Goal: Task Accomplishment & Management: Use online tool/utility

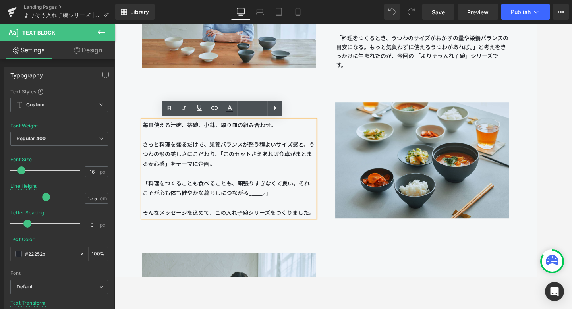
click at [351, 94] on div "毎日使える汁碗、茶碗、小鉢、取り皿の組み合わせ。 さっと料理を盛るだけで、栄養バランスが整う程よいサイズ感と、うつわの形の美しさにこだわり、「このセットさえあ…" at bounding box center [355, 180] width 481 height 172
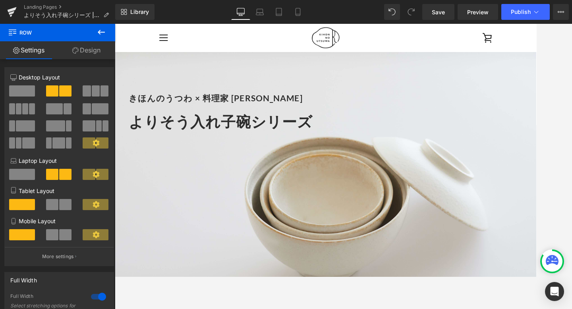
click at [350, 128] on h1 "よりそう入れ子碗シリーズ" at bounding box center [359, 135] width 457 height 29
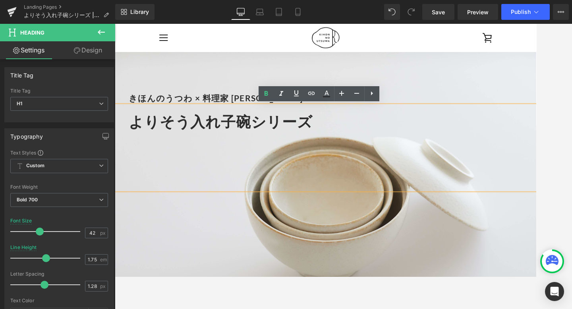
click at [317, 241] on div "きほんのうつわ × 料理家 [PERSON_NAME] Heading よりそう入れ子碗シリーズ Heading" at bounding box center [355, 216] width 481 height 321
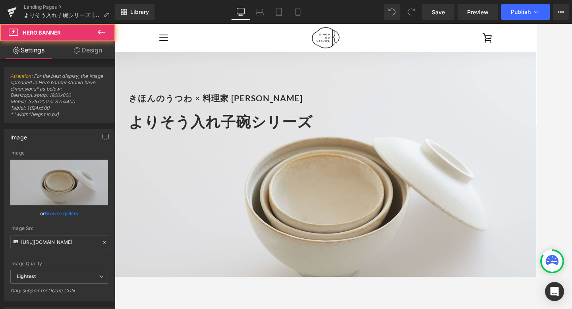
click at [315, 248] on div "きほんのうつわ × 料理家 [PERSON_NAME] Heading よりそう入れ子碗シリーズ Heading" at bounding box center [355, 216] width 481 height 321
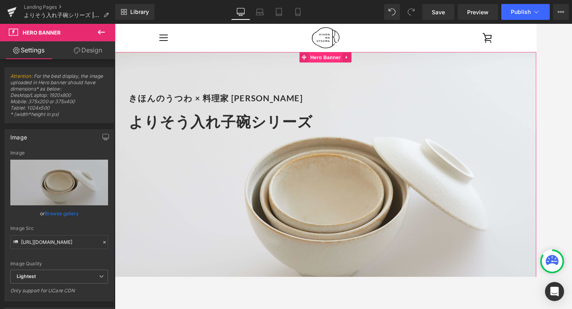
click at [357, 63] on span "Hero Banner" at bounding box center [355, 62] width 39 height 12
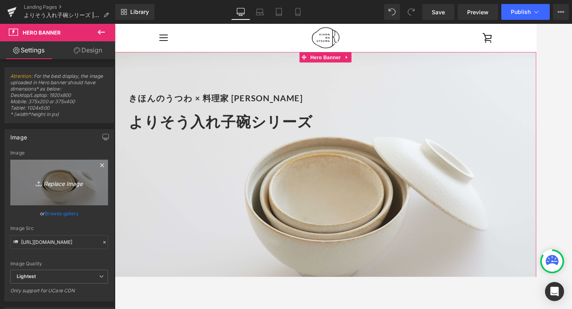
click at [74, 165] on link "Replace Image" at bounding box center [59, 183] width 98 height 46
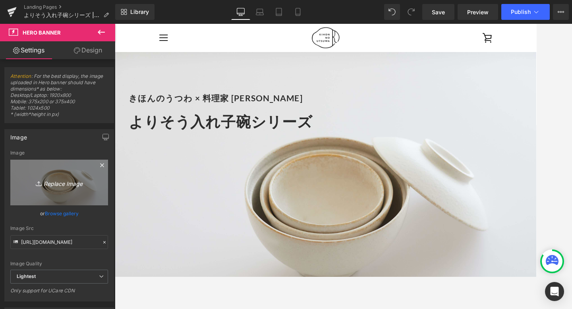
type input "C:\fakepath\PW-3_bnr_3000x2000_w_a.jpg"
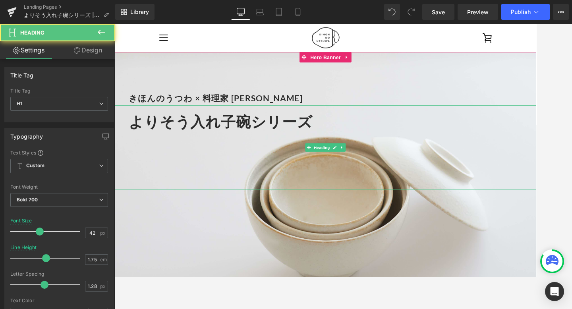
click at [323, 139] on span "よりそう入れ子碗シリーズ" at bounding box center [235, 135] width 209 height 20
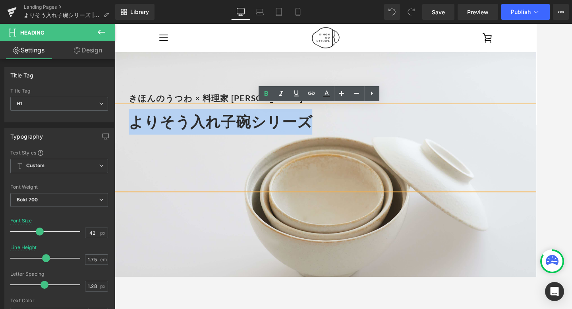
drag, startPoint x: 361, startPoint y: 135, endPoint x: 133, endPoint y: 133, distance: 228.4
click at [133, 133] on h1 "よりそう入れ子碗シリーズ" at bounding box center [359, 135] width 457 height 29
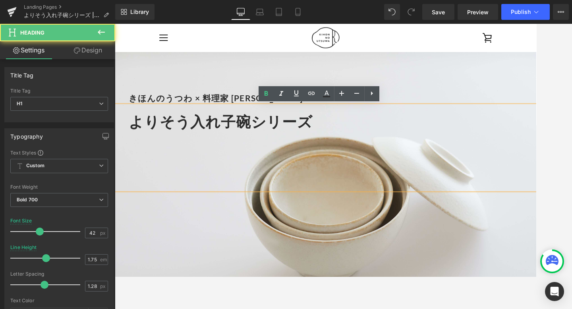
click at [265, 188] on div at bounding box center [359, 188] width 457 height 11
click at [220, 261] on div "きほんのうつわ × 料理家 [PERSON_NAME] Heading よりそう入れ子碗シリーズ Heading" at bounding box center [355, 216] width 481 height 321
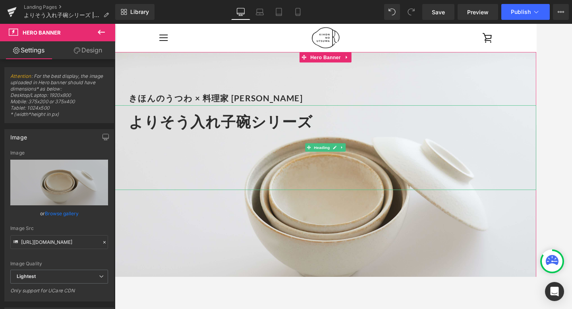
click at [378, 165] on div at bounding box center [359, 166] width 457 height 11
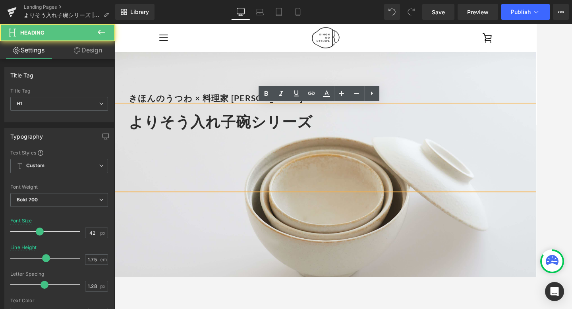
click at [366, 136] on h1 "よりそう入れ子碗シリーズ" at bounding box center [359, 135] width 457 height 29
click at [275, 234] on div "きほんのうつわ × 料理家 [PERSON_NAME] Heading よりそう入れ子碗シリーズ Heading" at bounding box center [355, 216] width 481 height 321
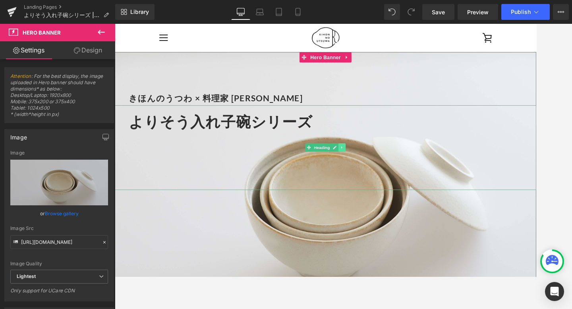
click at [375, 164] on icon at bounding box center [374, 164] width 4 height 5
click at [378, 165] on icon at bounding box center [378, 164] width 4 height 5
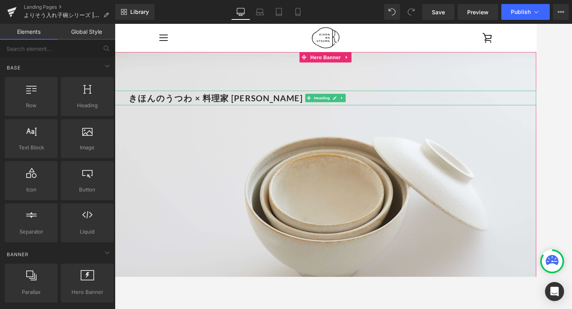
click at [306, 106] on font "きほんのうつわ × 料理家 [PERSON_NAME]" at bounding box center [230, 109] width 199 height 12
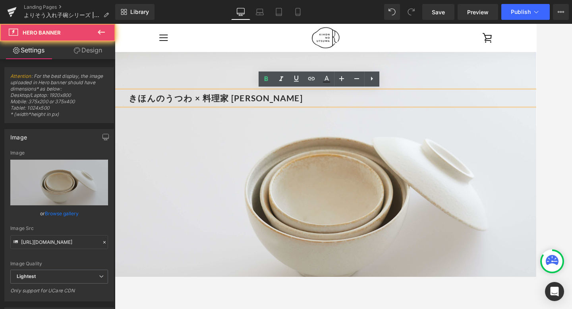
click at [287, 151] on div "きほんのうつわ × 料理家 [PERSON_NAME] Heading" at bounding box center [355, 216] width 481 height 321
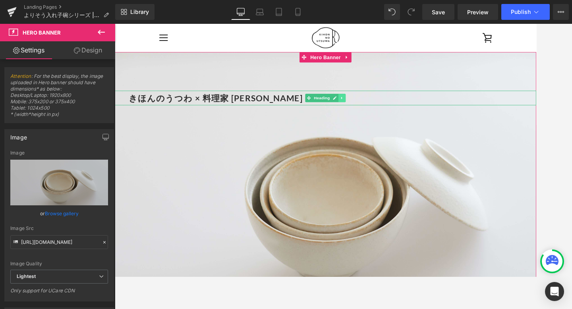
click at [372, 110] on icon at bounding box center [374, 108] width 4 height 5
click at [379, 107] on icon at bounding box center [378, 108] width 4 height 4
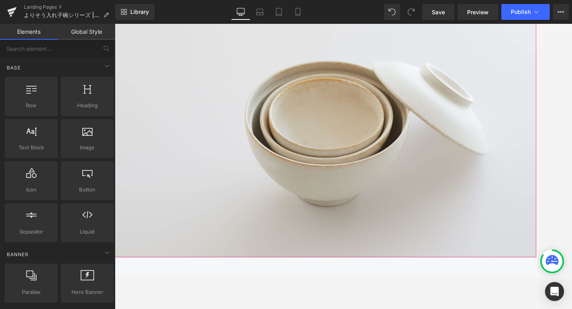
scroll to position [12, 0]
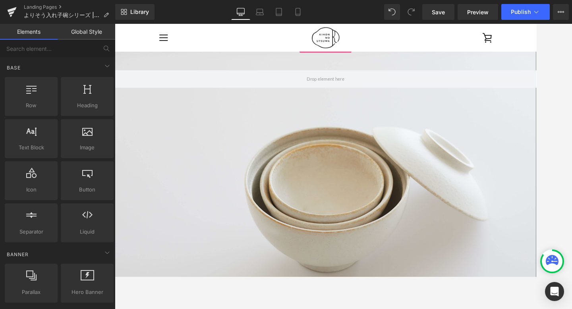
click at [293, 167] on div at bounding box center [355, 204] width 481 height 321
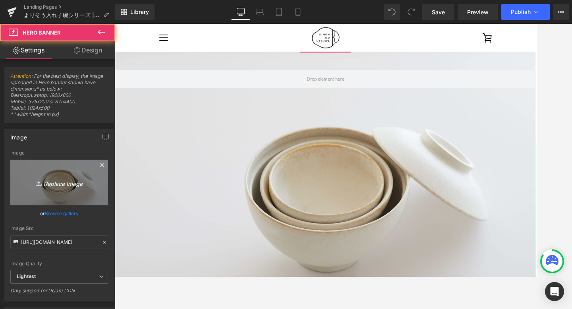
click at [55, 182] on icon "Replace Image" at bounding box center [59, 183] width 64 height 10
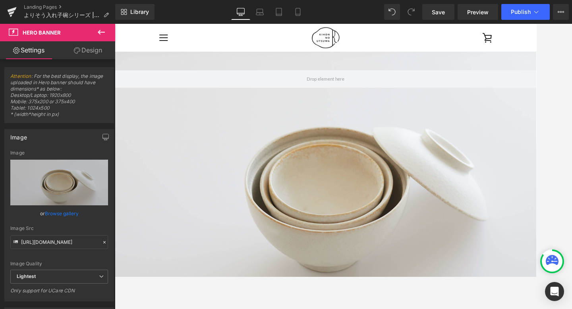
type input "C:\fakepath\PW-3_bnr_3000x2000_w_a.jpg"
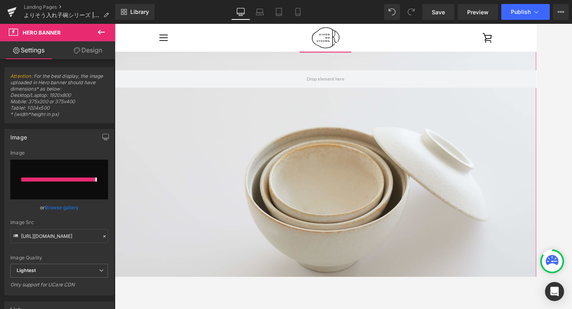
type input "[URL][DOMAIN_NAME]"
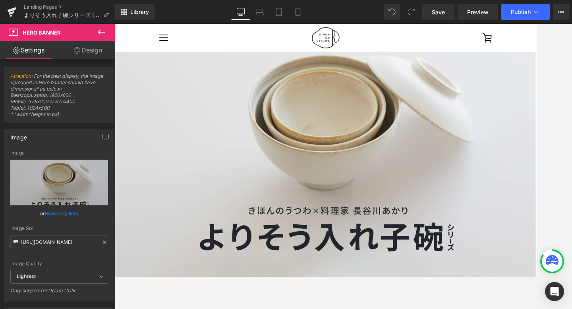
scroll to position [0, 0]
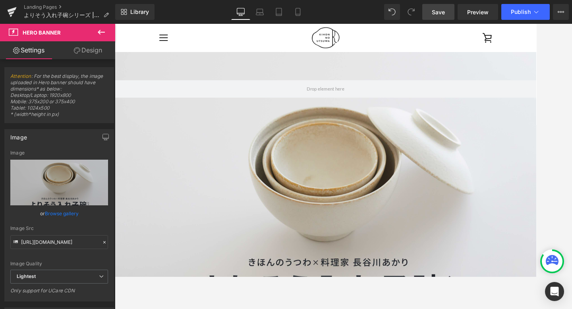
click at [438, 14] on span "Save" at bounding box center [438, 12] width 13 height 8
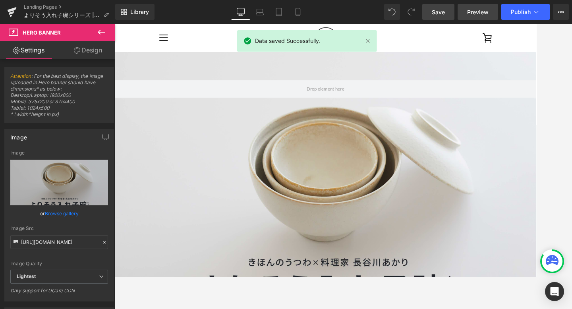
click at [470, 9] on span "Preview" at bounding box center [477, 12] width 21 height 8
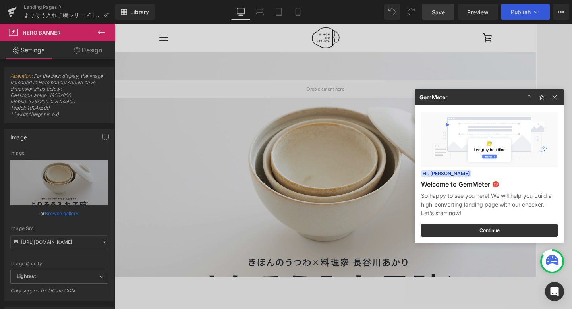
click at [160, 231] on div at bounding box center [286, 154] width 572 height 309
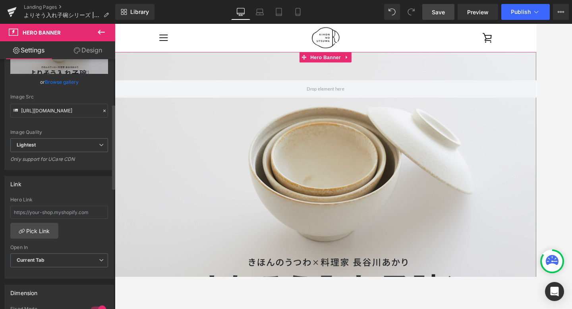
scroll to position [126, 0]
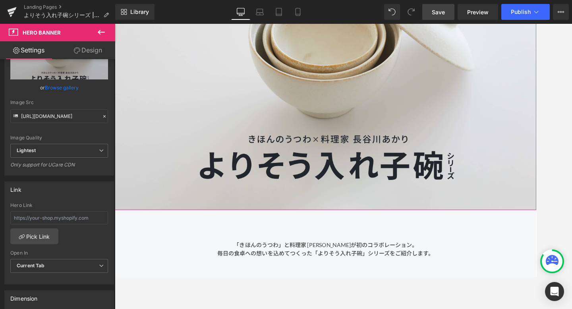
click at [275, 217] on div at bounding box center [355, 76] width 481 height 321
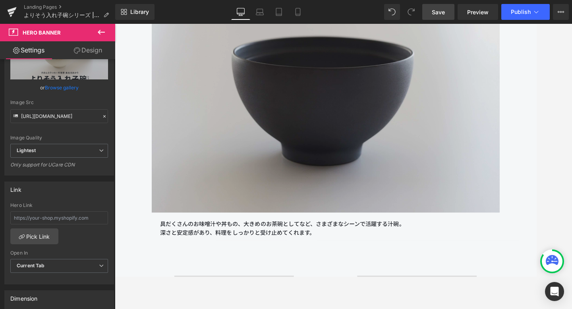
scroll to position [3909, 0]
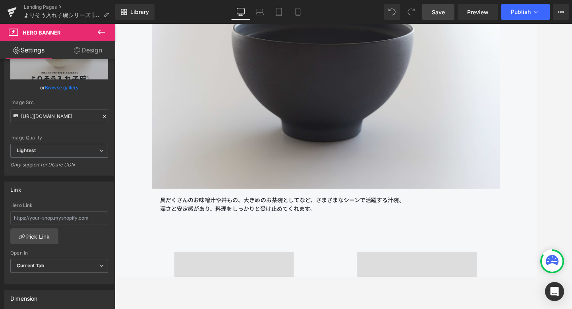
click at [441, 11] on span "Save" at bounding box center [438, 12] width 13 height 8
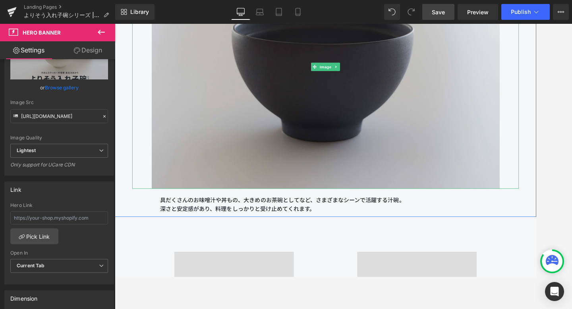
click at [246, 139] on img at bounding box center [355, 73] width 397 height 278
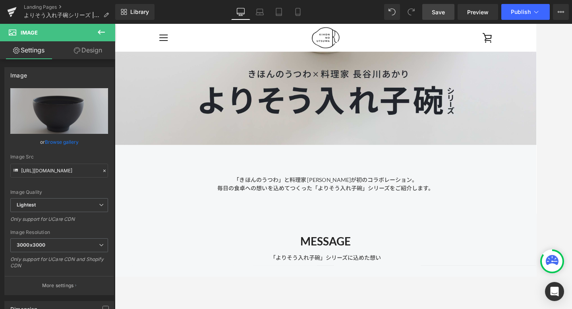
scroll to position [0, 0]
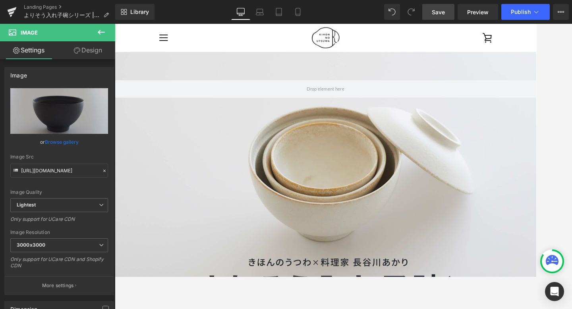
click at [232, 171] on div at bounding box center [355, 216] width 481 height 321
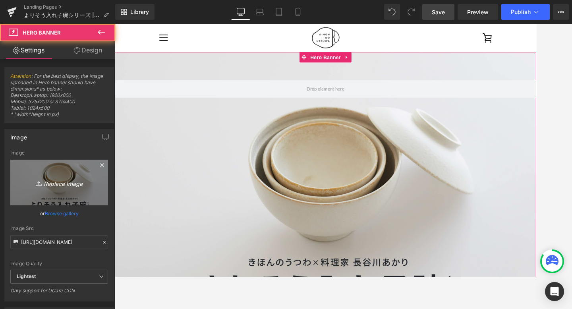
click at [56, 168] on link "Replace Image" at bounding box center [59, 183] width 98 height 46
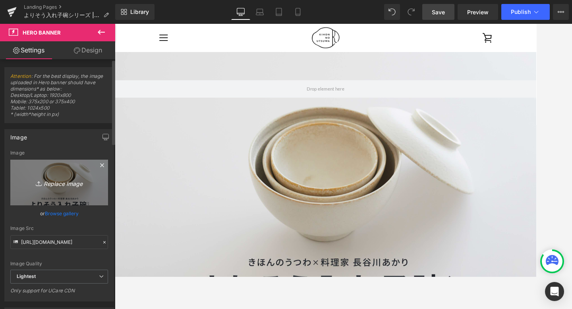
type input "C:\fakepath\PK-11_bnr_3000x2000_b.jpg"
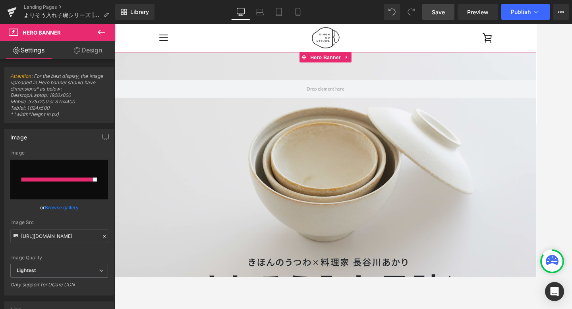
type input "[URL][DOMAIN_NAME]"
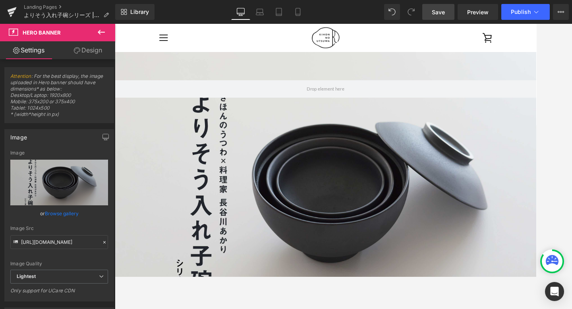
click at [445, 10] on span "Save" at bounding box center [438, 12] width 13 height 8
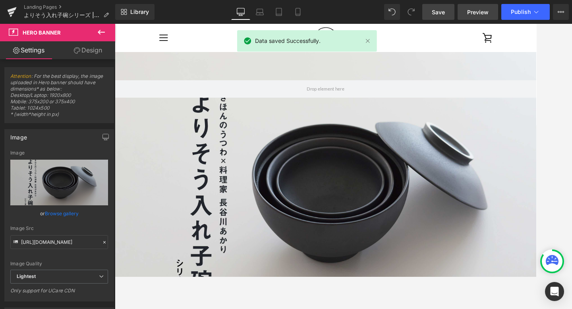
click at [474, 8] on span "Preview" at bounding box center [477, 12] width 21 height 8
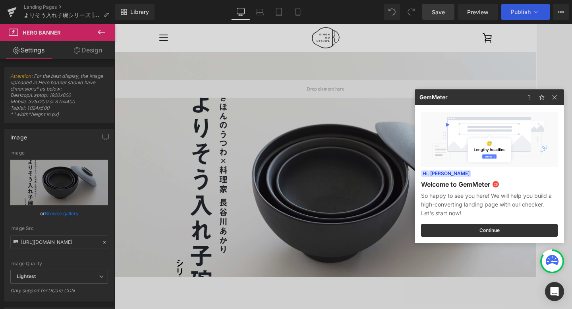
click at [223, 162] on div at bounding box center [286, 154] width 572 height 309
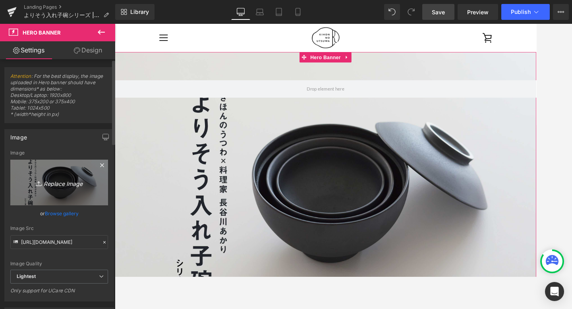
click at [85, 175] on link "Replace Image" at bounding box center [59, 183] width 98 height 46
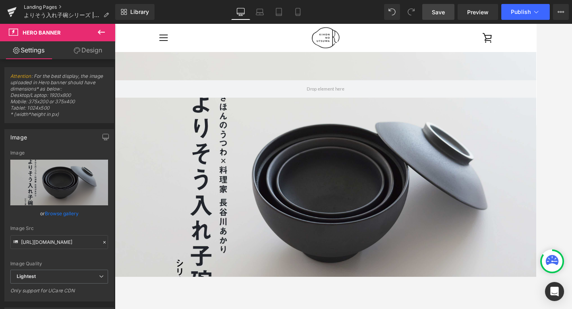
type input "C:\fakepath\PK-9_bnr_3000x2000_a.jpg"
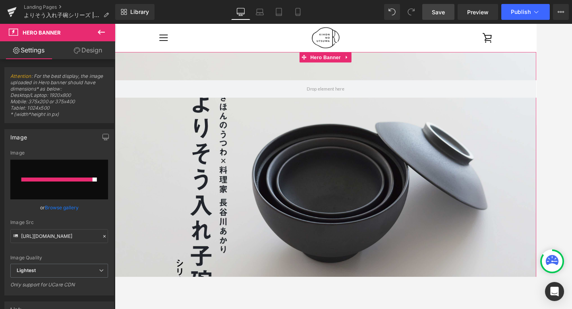
type input "[URL][DOMAIN_NAME]"
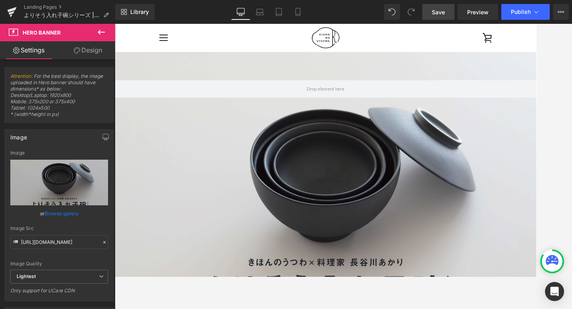
click at [443, 17] on link "Save" at bounding box center [438, 12] width 32 height 16
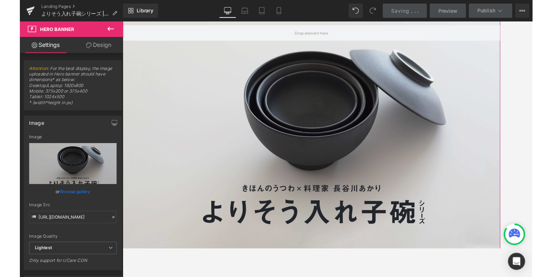
scroll to position [74, 0]
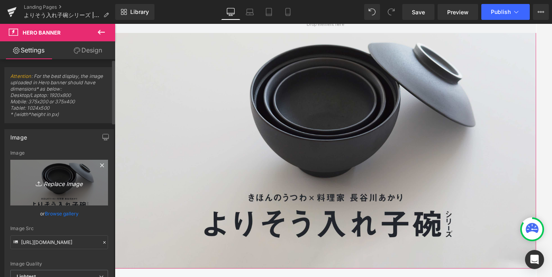
click at [49, 175] on link "Replace Image" at bounding box center [59, 183] width 98 height 46
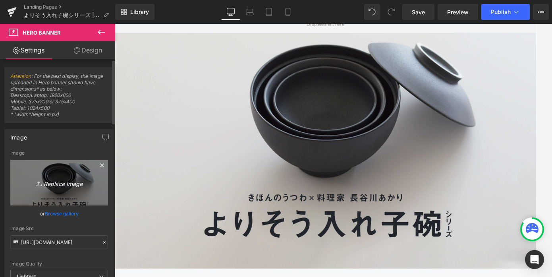
type input "C:\fakepath\bnr2_1200x630_a.jpg"
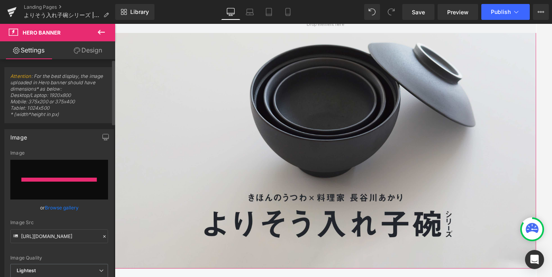
type input "[URL][DOMAIN_NAME]"
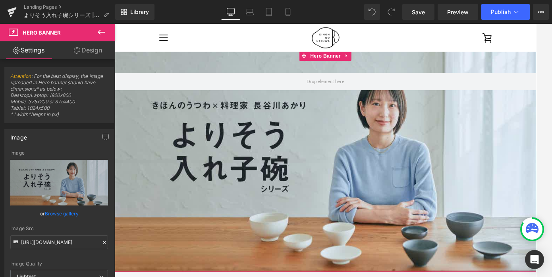
scroll to position [0, 0]
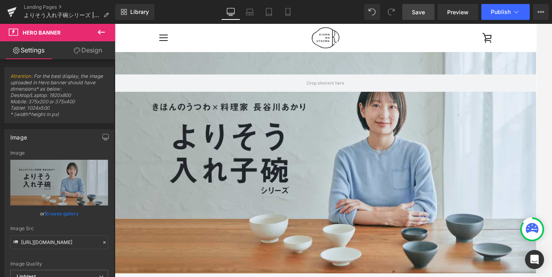
click at [420, 11] on span "Save" at bounding box center [418, 12] width 13 height 8
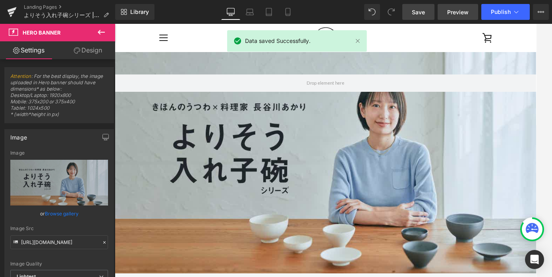
click at [449, 12] on span "Preview" at bounding box center [457, 12] width 21 height 8
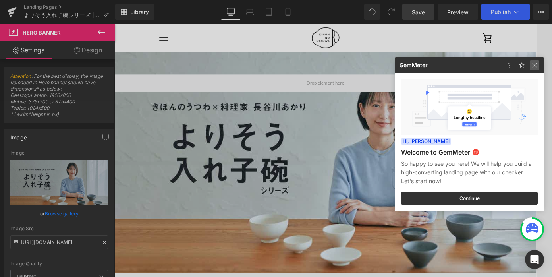
click at [535, 67] on img at bounding box center [535, 65] width 10 height 10
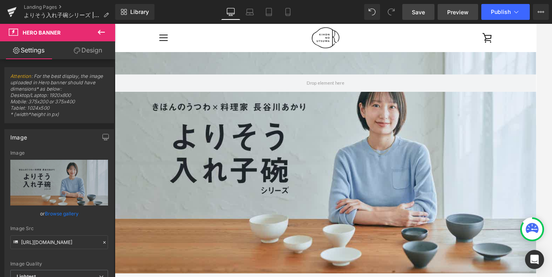
click at [462, 10] on span "Preview" at bounding box center [457, 12] width 21 height 8
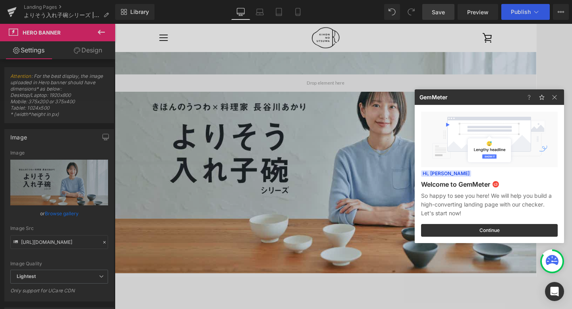
click at [64, 160] on div at bounding box center [286, 154] width 572 height 309
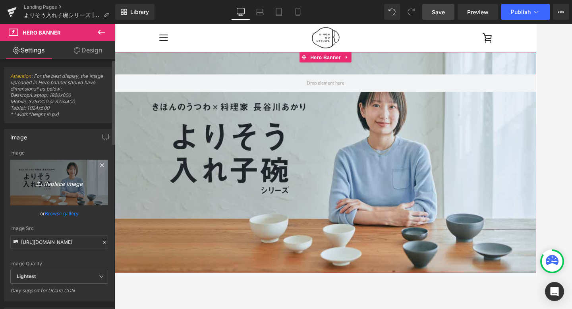
click at [64, 172] on link "Replace Image" at bounding box center [59, 183] width 98 height 46
type input "C:\fakepath\PW-3_bnr_3000x2000_w_a.jpg"
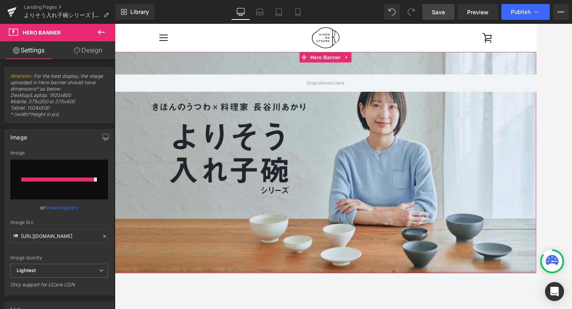
type input "[URL][DOMAIN_NAME]"
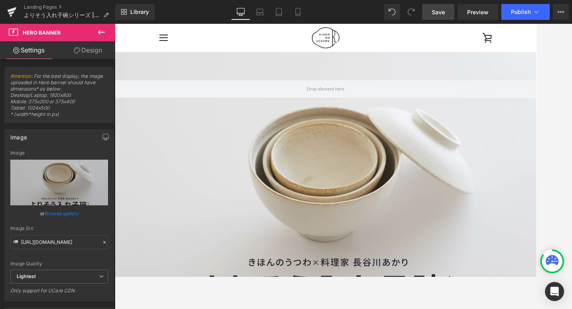
click at [436, 19] on link "Save" at bounding box center [438, 12] width 32 height 16
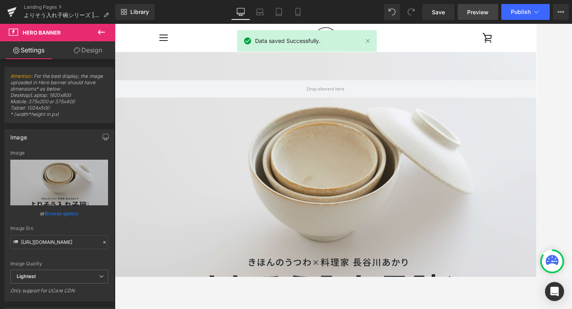
click at [476, 9] on span "Preview" at bounding box center [477, 12] width 21 height 8
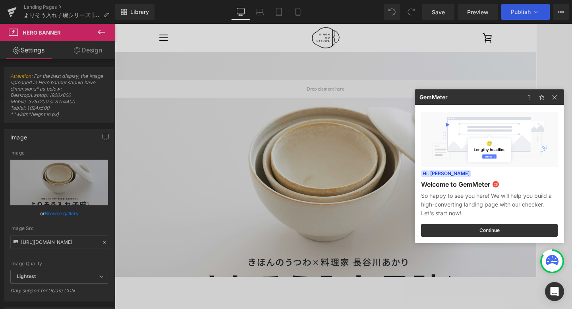
drag, startPoint x: 260, startPoint y: 164, endPoint x: 166, endPoint y: 160, distance: 94.6
click at [260, 164] on div at bounding box center [286, 154] width 572 height 309
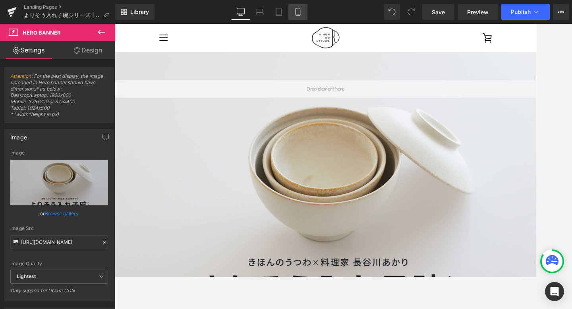
click at [296, 13] on icon at bounding box center [298, 12] width 8 height 8
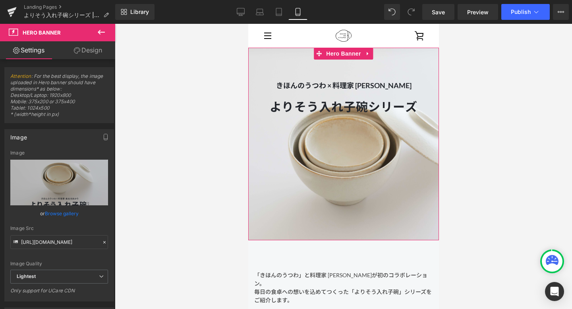
click at [284, 130] on span "きほんのうつわ × 料理家 [PERSON_NAME] Text Block よりそう入れ子碗シリーズ Heading よりそう入れ子碗シリーズ Heading" at bounding box center [343, 119] width 191 height 81
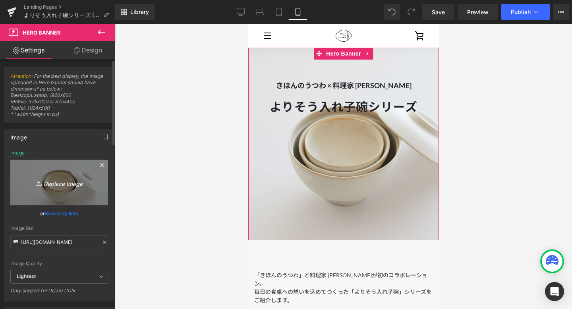
click at [101, 181] on link "Replace Image" at bounding box center [59, 183] width 98 height 46
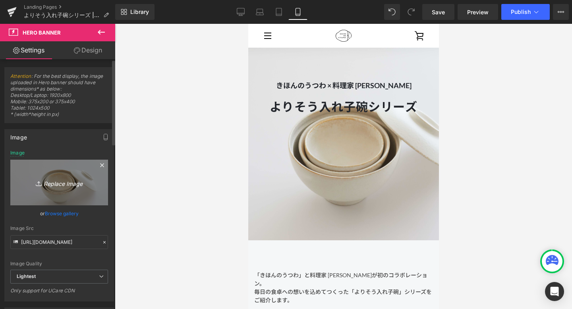
type input "C:\fakepath\PW-1_bnr_1500x2000_w_a.jpg"
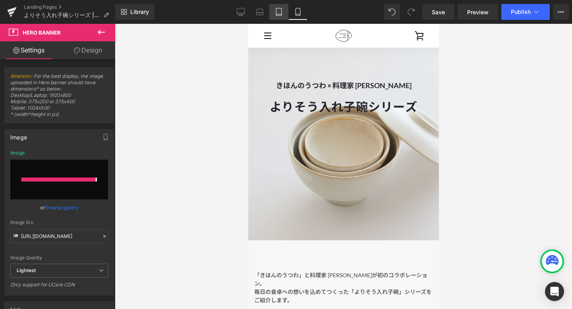
type input "[URL][DOMAIN_NAME]"
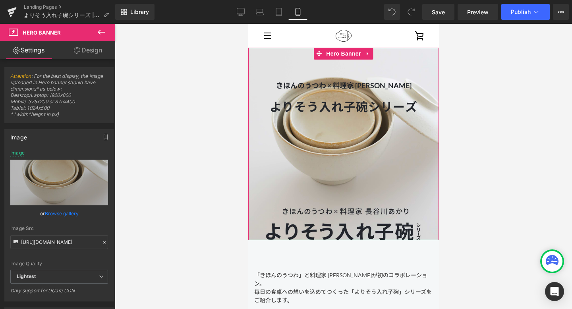
click at [284, 97] on span "きほんのうつわ × 料理家 [PERSON_NAME] Text Block よりそう入れ子碗シリーズ Heading よりそう入れ子碗シリーズ Heading" at bounding box center [343, 119] width 191 height 81
click at [364, 106] on icon at bounding box center [362, 106] width 4 height 5
click at [366, 106] on icon at bounding box center [366, 106] width 4 height 5
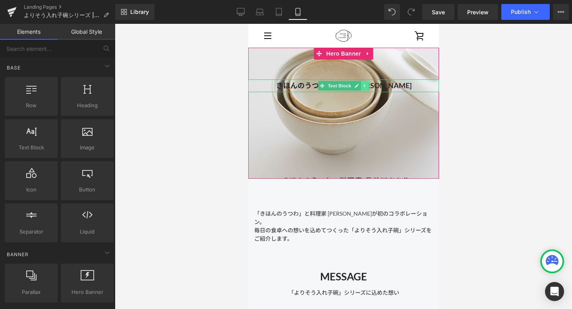
click at [365, 88] on link at bounding box center [365, 86] width 8 height 10
click at [371, 86] on link at bounding box center [369, 86] width 8 height 10
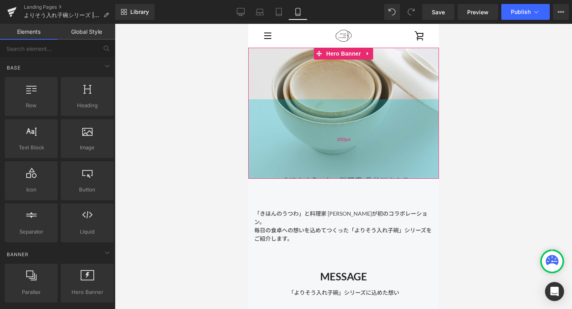
click at [341, 140] on span "200px" at bounding box center [344, 139] width 14 height 8
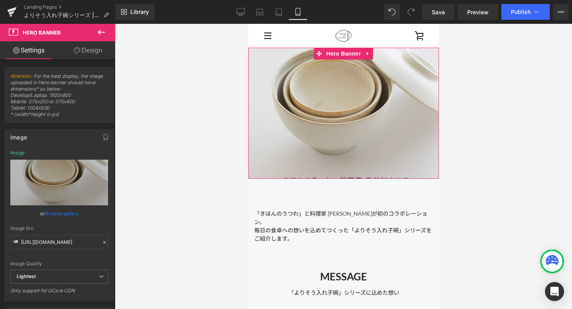
click at [89, 47] on link "Design" at bounding box center [88, 50] width 58 height 18
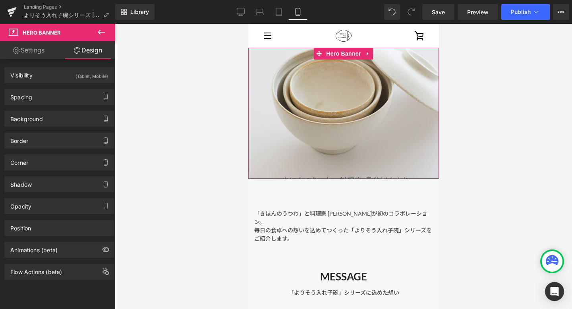
type input "0"
type input "80"
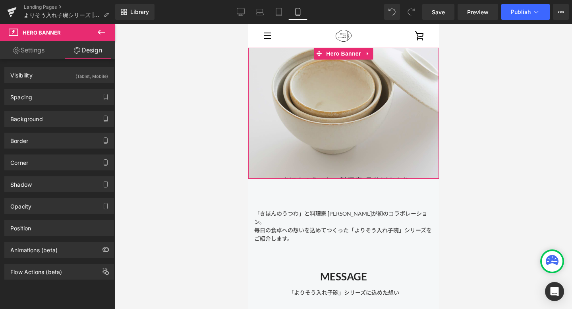
type input "0"
type input "200"
type input "0"
click at [62, 92] on div "Spacing" at bounding box center [59, 96] width 109 height 15
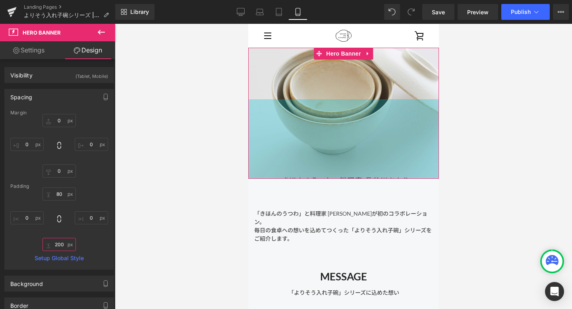
click at [59, 246] on input "200" at bounding box center [59, 244] width 33 height 13
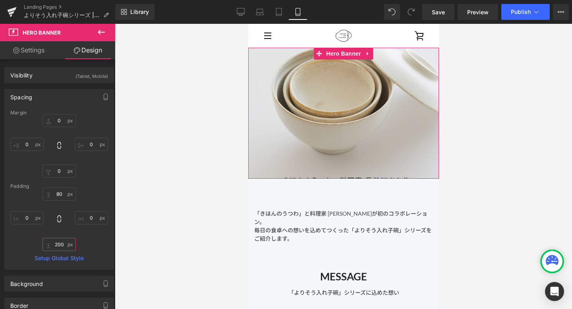
click at [60, 244] on input "200" at bounding box center [59, 244] width 33 height 13
click at [55, 247] on input "200" at bounding box center [59, 244] width 33 height 13
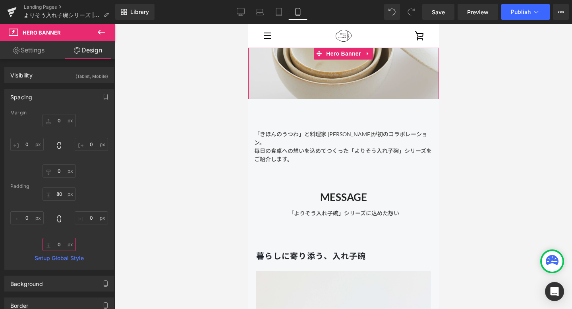
type input "0"
click at [66, 188] on div "Padding" at bounding box center [59, 187] width 98 height 6
click at [62, 194] on input "80" at bounding box center [59, 194] width 33 height 13
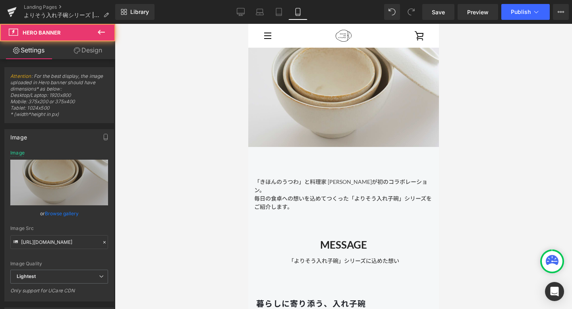
click at [309, 118] on div at bounding box center [343, 97] width 191 height 99
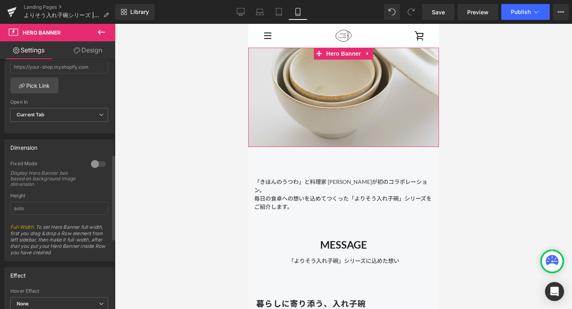
scroll to position [279, 0]
click at [93, 163] on div at bounding box center [98, 162] width 19 height 13
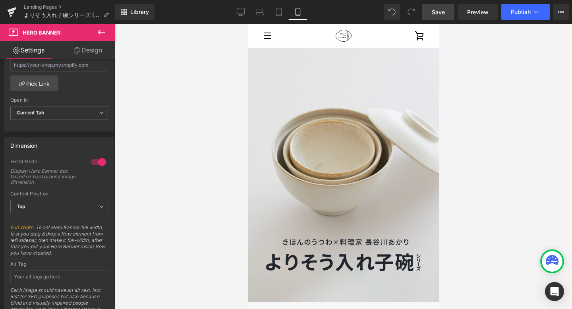
click at [435, 10] on span "Save" at bounding box center [438, 12] width 13 height 8
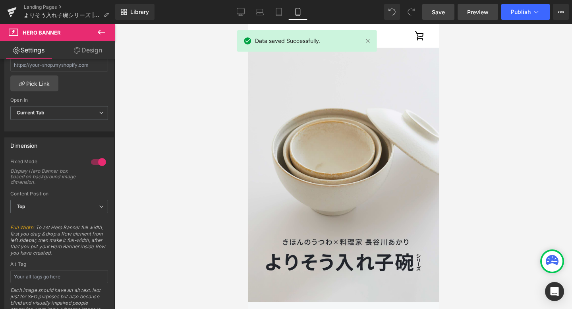
click at [461, 6] on link "Preview" at bounding box center [478, 12] width 41 height 16
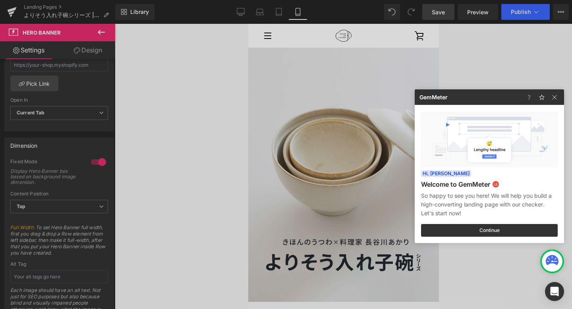
click at [274, 11] on div at bounding box center [286, 154] width 572 height 309
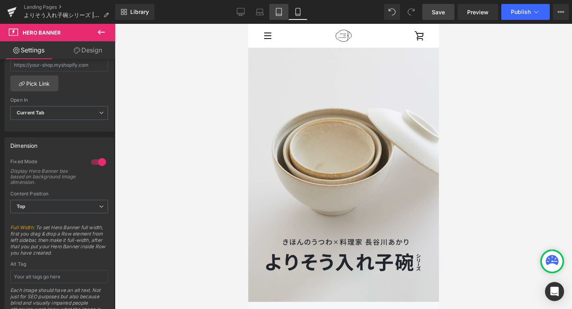
click at [280, 12] on icon at bounding box center [279, 12] width 8 height 8
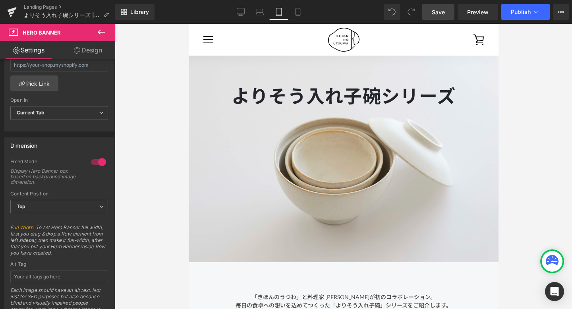
scroll to position [8, 0]
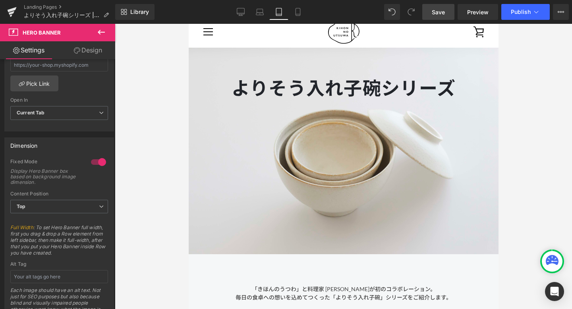
type input "[URL][DOMAIN_NAME]"
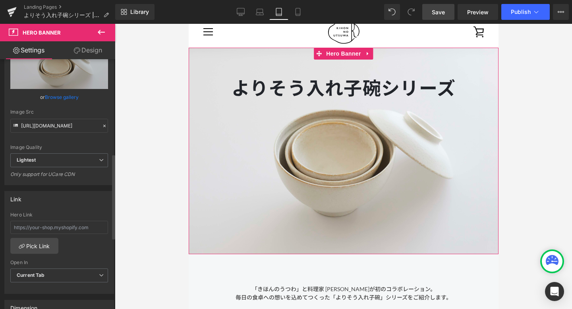
scroll to position [0, 0]
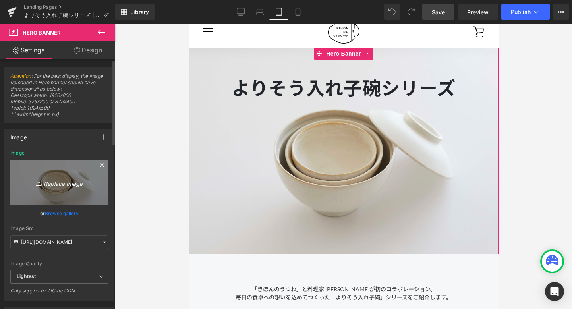
click at [57, 172] on link "Replace Image" at bounding box center [59, 183] width 98 height 46
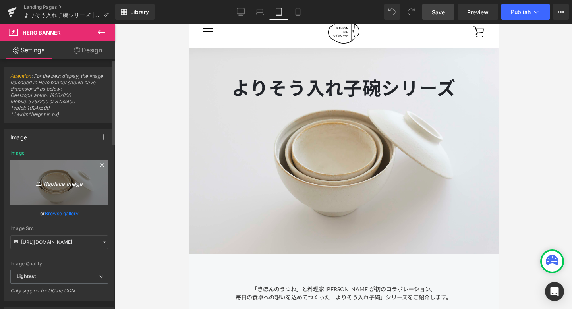
type input "C:\fakepath\PW-1_bnr_1500x2000_w_a.jpg"
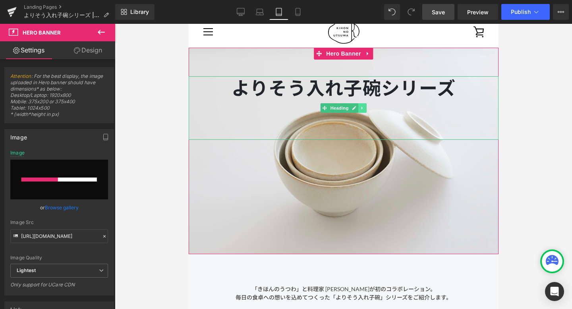
click at [362, 107] on icon at bounding box center [362, 108] width 4 height 5
click at [369, 107] on link at bounding box center [366, 108] width 8 height 10
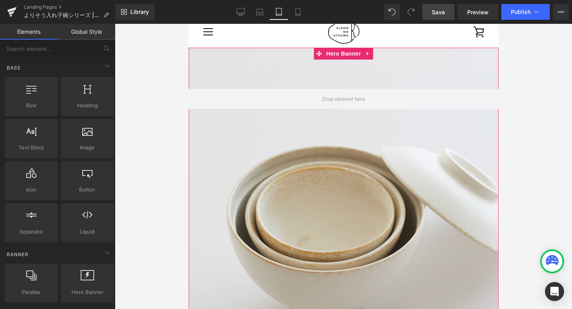
click at [207, 143] on div at bounding box center [343, 254] width 310 height 413
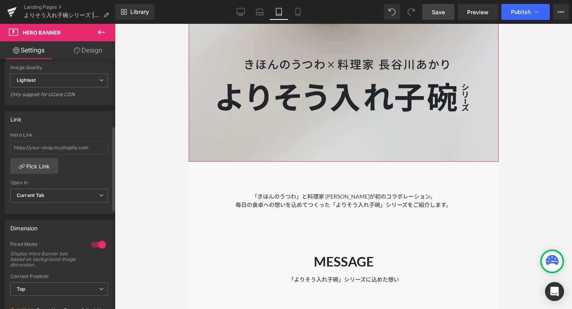
scroll to position [238, 0]
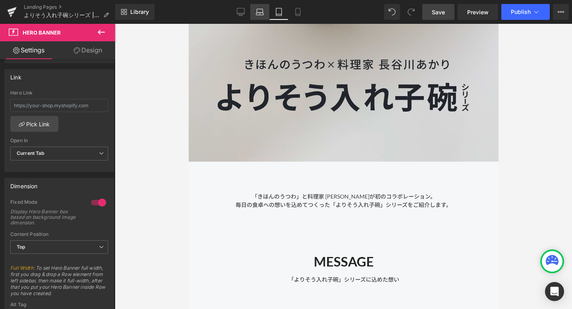
click at [253, 14] on link "Laptop" at bounding box center [259, 12] width 19 height 16
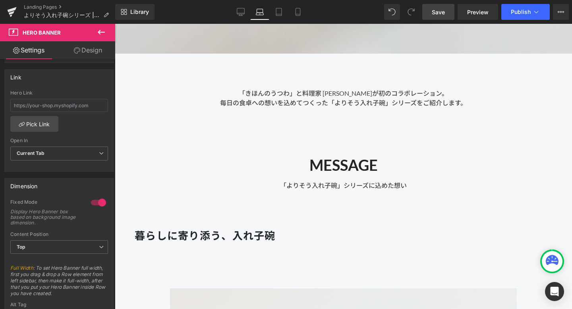
scroll to position [0, 0]
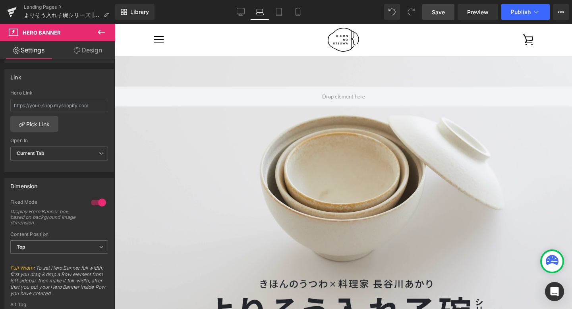
type input "[URL][DOMAIN_NAME]"
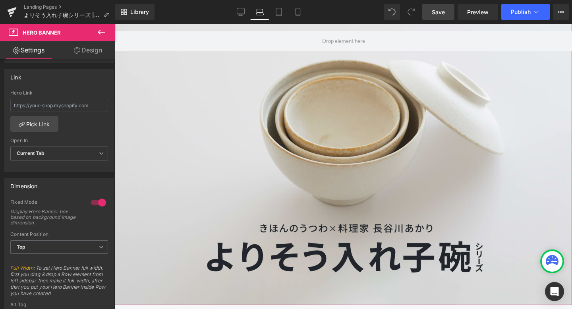
scroll to position [89, 0]
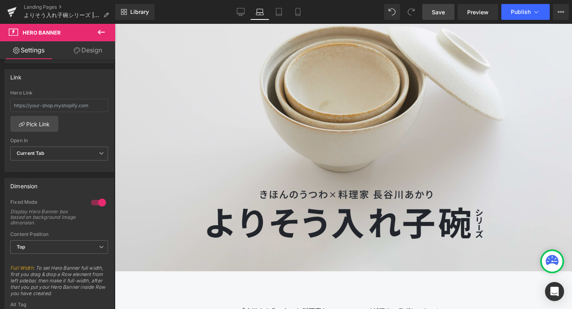
drag, startPoint x: 431, startPoint y: 14, endPoint x: 303, endPoint y: 135, distance: 176.5
click at [431, 14] on link "Save" at bounding box center [438, 12] width 32 height 16
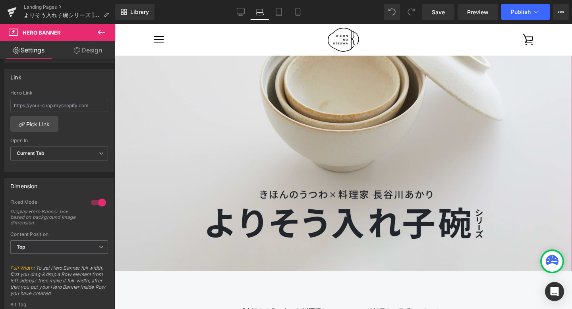
scroll to position [0, 0]
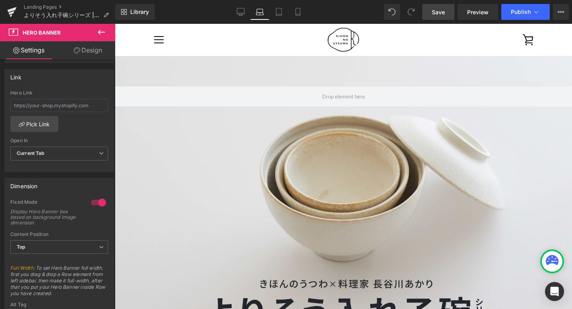
click at [444, 14] on span "Save" at bounding box center [438, 12] width 13 height 8
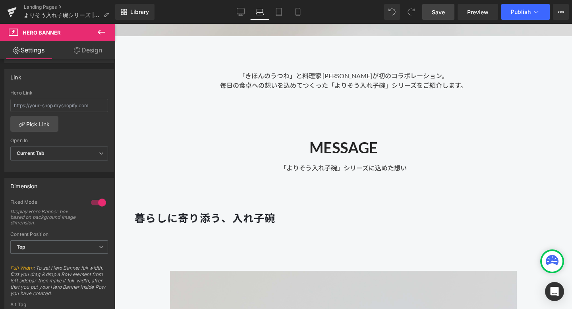
scroll to position [326, 0]
